Goal: Transaction & Acquisition: Book appointment/travel/reservation

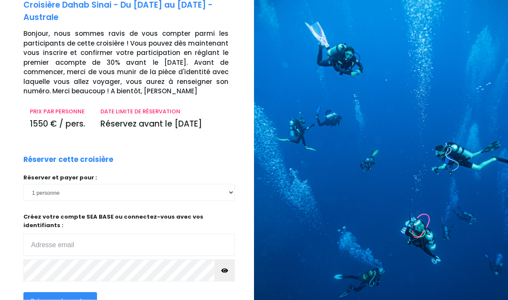
scroll to position [48, 0]
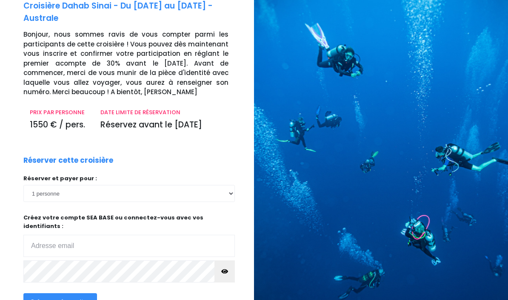
click at [171, 235] on input "email" at bounding box center [129, 246] width 212 height 22
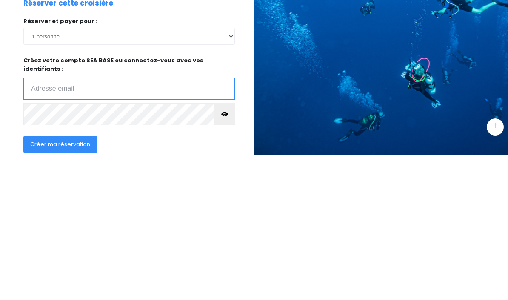
type input "veronique.avalos@gmail.com"
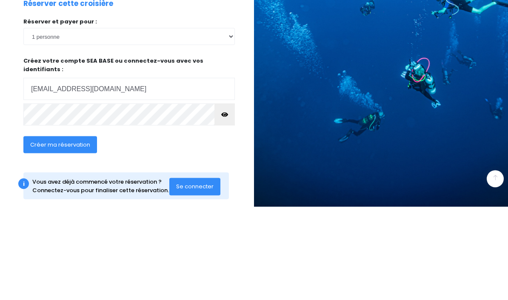
scroll to position [126, 0]
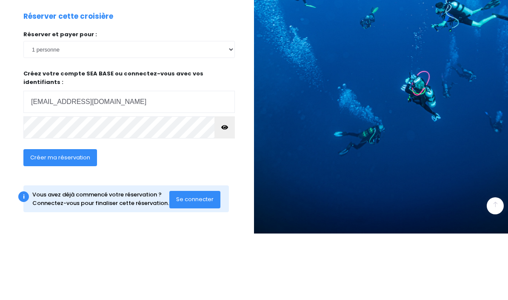
click at [73, 220] on span "Créer ma réservation" at bounding box center [60, 224] width 60 height 8
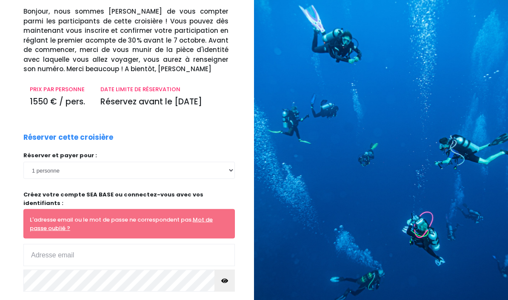
click at [152, 253] on input "email" at bounding box center [129, 255] width 212 height 22
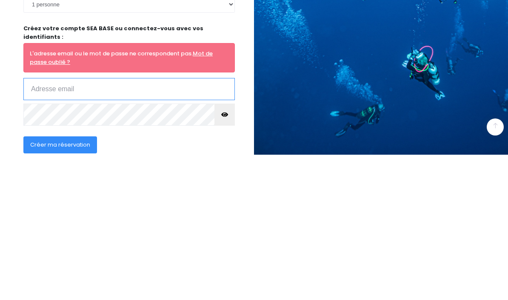
type input "veronique.avalos@gmail.com"
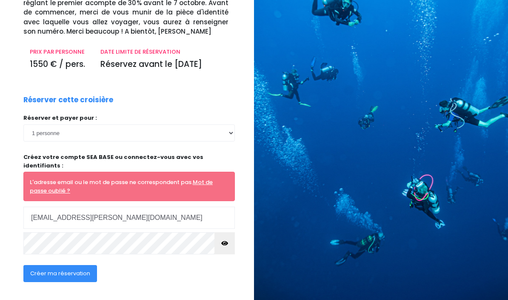
scroll to position [117, 0]
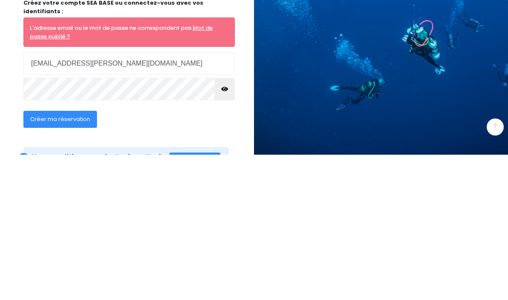
click at [89, 256] on button "Créer ma réservation" at bounding box center [60, 264] width 74 height 17
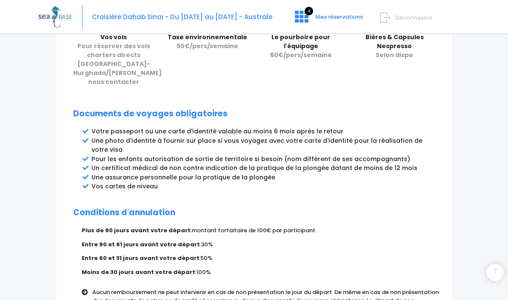
scroll to position [472, 0]
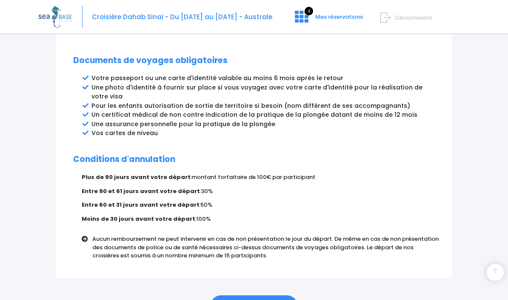
click at [274, 295] on link "ÉTAPE SUIVANTE" at bounding box center [254, 306] width 88 height 22
click at [251, 295] on link "ÉTAPE SUIVANTE" at bounding box center [254, 306] width 88 height 22
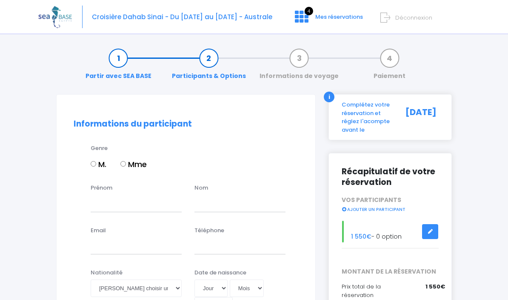
click at [130, 161] on label "Mme" at bounding box center [133, 163] width 26 height 11
click at [126, 161] on input "Mme" at bounding box center [123, 164] width 6 height 6
radio input "true"
click at [145, 201] on input "Prénom" at bounding box center [136, 203] width 91 height 17
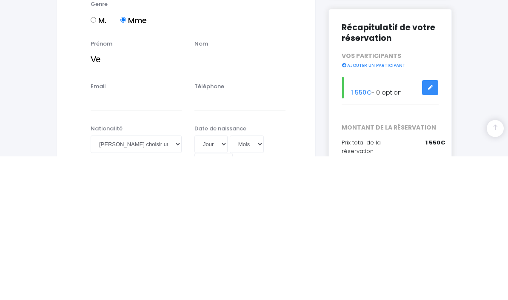
type input "Ver"
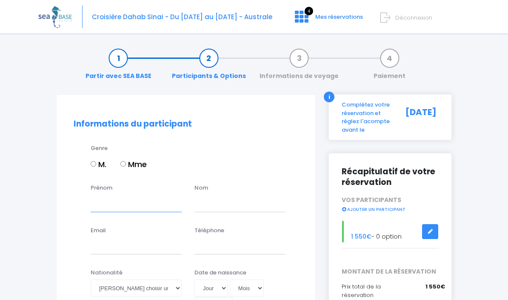
click at [112, 202] on input "Prénom" at bounding box center [136, 203] width 91 height 17
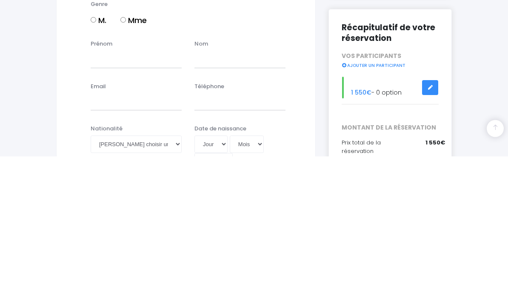
click at [126, 161] on input "Mme" at bounding box center [123, 164] width 6 height 6
radio input "true"
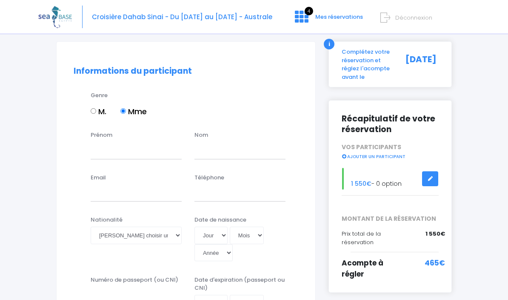
scroll to position [52, 0]
click at [138, 146] on input "Prénom" at bounding box center [136, 150] width 91 height 17
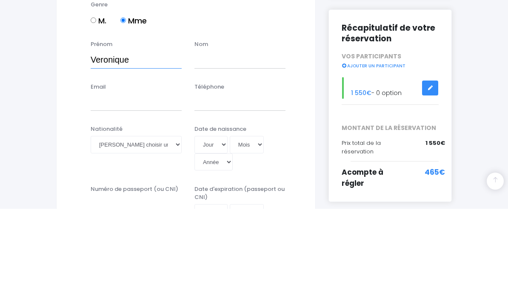
type input "Veronique"
click at [255, 142] on input "text" at bounding box center [240, 150] width 91 height 17
type input "Avalos"
click at [146, 174] on div "Email" at bounding box center [136, 188] width 104 height 28
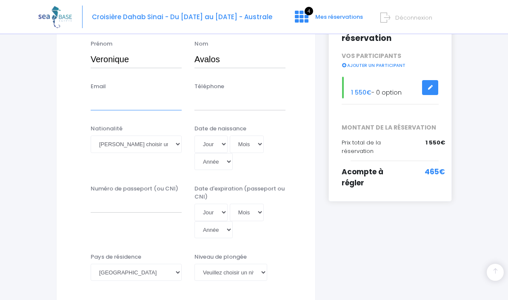
click at [115, 100] on input "Email" at bounding box center [136, 101] width 91 height 17
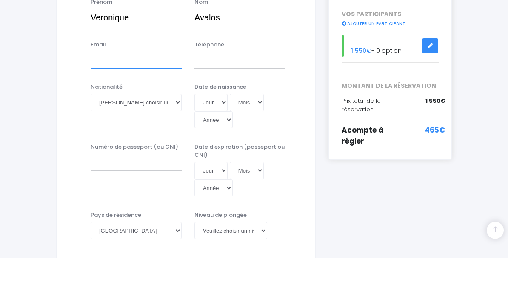
type input "veronique.avalos@gmail.com"
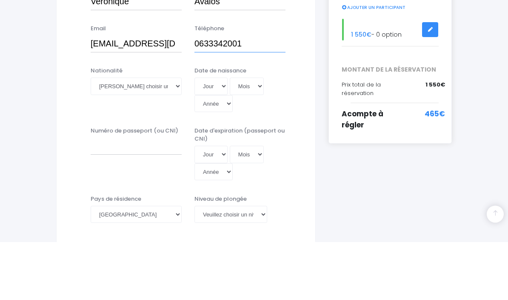
type input "0633342001"
click at [169, 136] on select "Veuillez choisir une nationalité Afghane Albanaise Algerienne Allemande America…" at bounding box center [136, 144] width 91 height 17
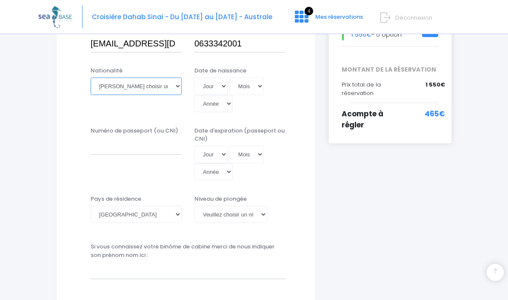
select select "Française"
click at [209, 80] on select "Jour 01 02 03 04 05 06 07 08 09 10 11 12 13 14 15 16 17 18 19 20 21 22 23 24 25…" at bounding box center [211, 85] width 33 height 17
select select "11"
click at [237, 85] on select "Mois 01 02 03 04 05 06 07 08 09 10 11 12" at bounding box center [247, 85] width 34 height 17
select select "05"
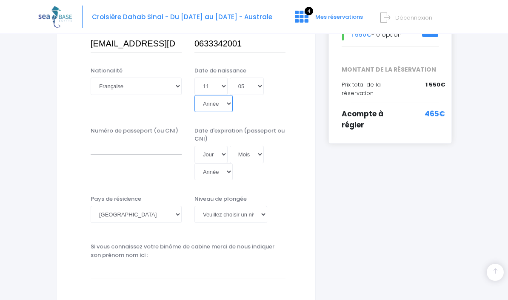
click at [233, 95] on select "Année 2045 2044 2043 2042 2041 2040 2039 2038 2037 2036 2035 2034 2033 2032 203…" at bounding box center [214, 103] width 38 height 17
select select "1965"
type input "1965-05-11"
click at [95, 138] on input "Numéro de passeport (ou CNI)" at bounding box center [136, 146] width 91 height 17
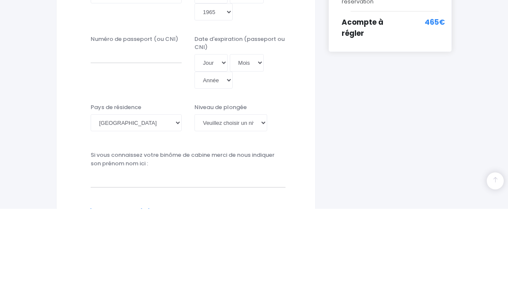
click at [252, 195] on div "Niveau de plongée Veuillez choisir un niveau de plongée Non plongeur Junior OW …" at bounding box center [240, 209] width 91 height 28
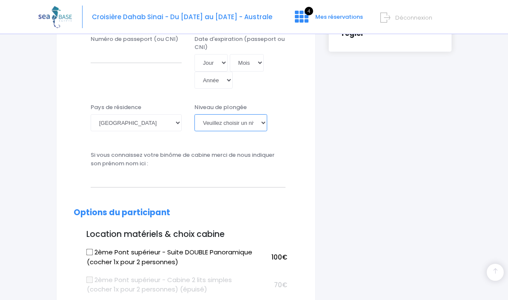
click at [250, 114] on select "Veuillez choisir un niveau de plongée Non plongeur Junior OW diver Adventure OW…" at bounding box center [231, 122] width 73 height 17
select select "PADI Advanced OW diver"
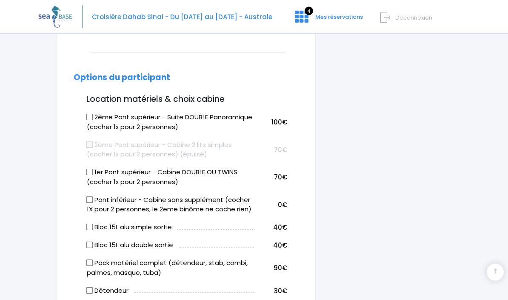
scroll to position [428, 0]
click at [97, 167] on label "1er Pont supérieur - Cabine DOUBLE OU TWINS (cocher 1x pour 2 personnes)" at bounding box center [171, 176] width 168 height 19
click at [93, 169] on input "1er Pont supérieur - Cabine DOUBLE OU TWINS (cocher 1x pour 2 personnes)" at bounding box center [89, 172] width 7 height 7
checkbox input "true"
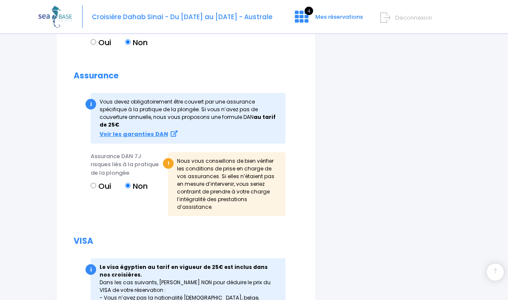
scroll to position [958, 0]
click at [92, 183] on input "Oui" at bounding box center [94, 186] width 6 height 6
radio input "true"
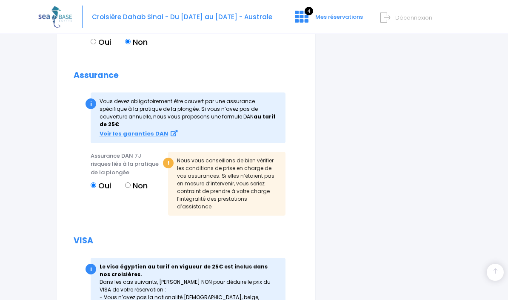
click at [95, 182] on input "Oui" at bounding box center [94, 185] width 6 height 6
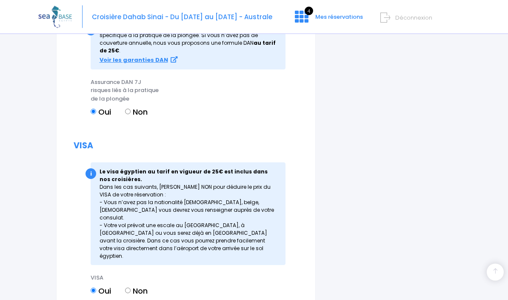
scroll to position [1032, 0]
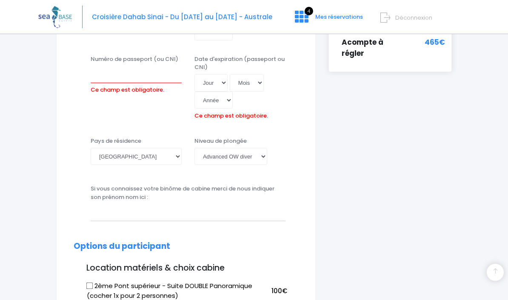
scroll to position [241, 0]
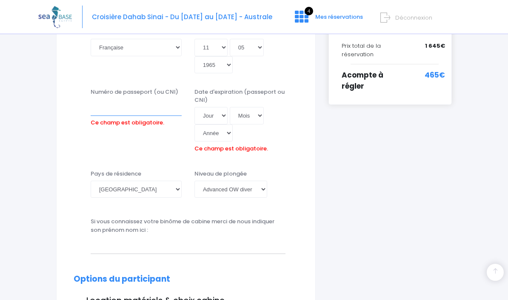
click at [102, 99] on input "Numéro de passeport (ou CNI)" at bounding box center [136, 107] width 91 height 17
type input "180492253346"
click at [204, 107] on select "Jour 01 02 03 04 05 06 07 08 09 10 11 12 13 14 15 16 17 18 19 20 21 22 23 24 25…" at bounding box center [211, 115] width 33 height 17
select select "09"
click at [233, 107] on select "Mois 01 02 03 04 05 06 07 08 09 10 11 12" at bounding box center [247, 115] width 34 height 17
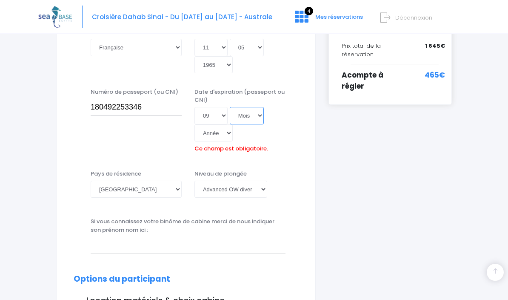
select select "04"
click at [233, 124] on select "Année 2045 2044 2043 2042 2041 2040 2039 2038 2037 2036 2035 2034 2033 2032 203…" at bounding box center [214, 132] width 38 height 17
select select "2033"
type input "2033-04-09"
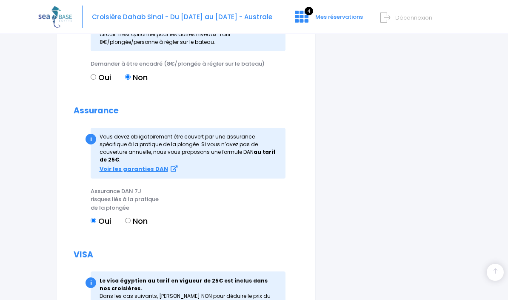
scroll to position [936, 0]
click at [131, 218] on input "Non" at bounding box center [128, 221] width 6 height 6
radio input "true"
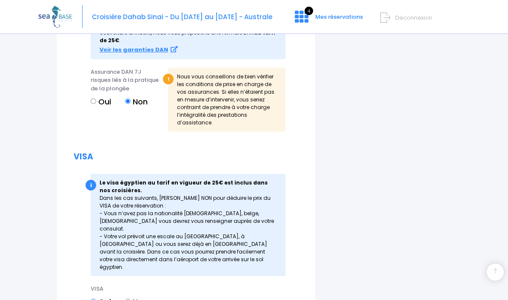
scroll to position [1067, 0]
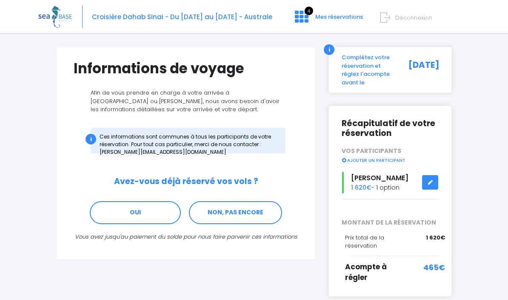
scroll to position [47, 0]
click at [257, 216] on link "NON, PAS ENCORE" at bounding box center [235, 212] width 93 height 23
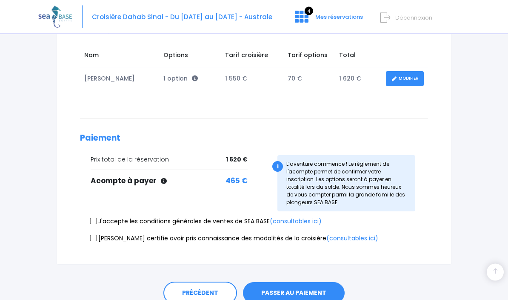
scroll to position [143, 0]
click at [96, 222] on input "J'accepte les conditions générales de ventes de SEA BASE (consultables ici)" at bounding box center [93, 220] width 7 height 7
checkbox input "true"
click at [97, 235] on input "Je certifie avoir pris connaissance des modalités de la croisière (consultables…" at bounding box center [93, 237] width 7 height 7
checkbox input "true"
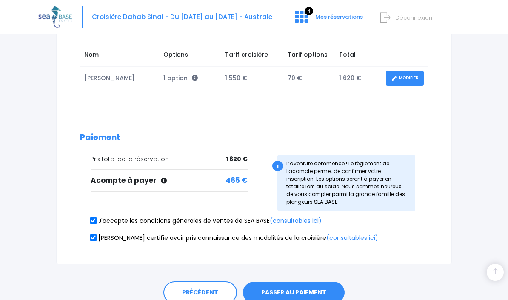
click at [321, 298] on button "PASSER AU PAIEMENT" at bounding box center [294, 292] width 102 height 22
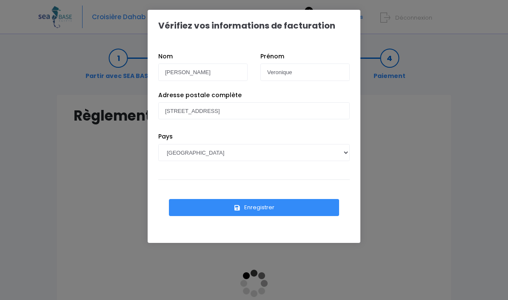
click at [292, 209] on button "Enregistrer" at bounding box center [254, 207] width 170 height 17
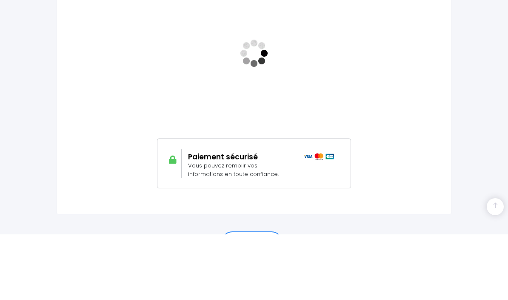
scroll to position [217, 0]
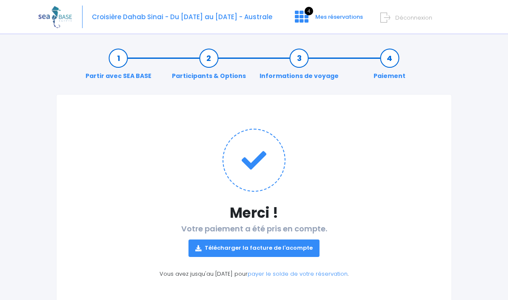
click at [307, 251] on link "Télécharger la facture de l'acompte" at bounding box center [254, 247] width 131 height 17
